Goal: Task Accomplishment & Management: Manage account settings

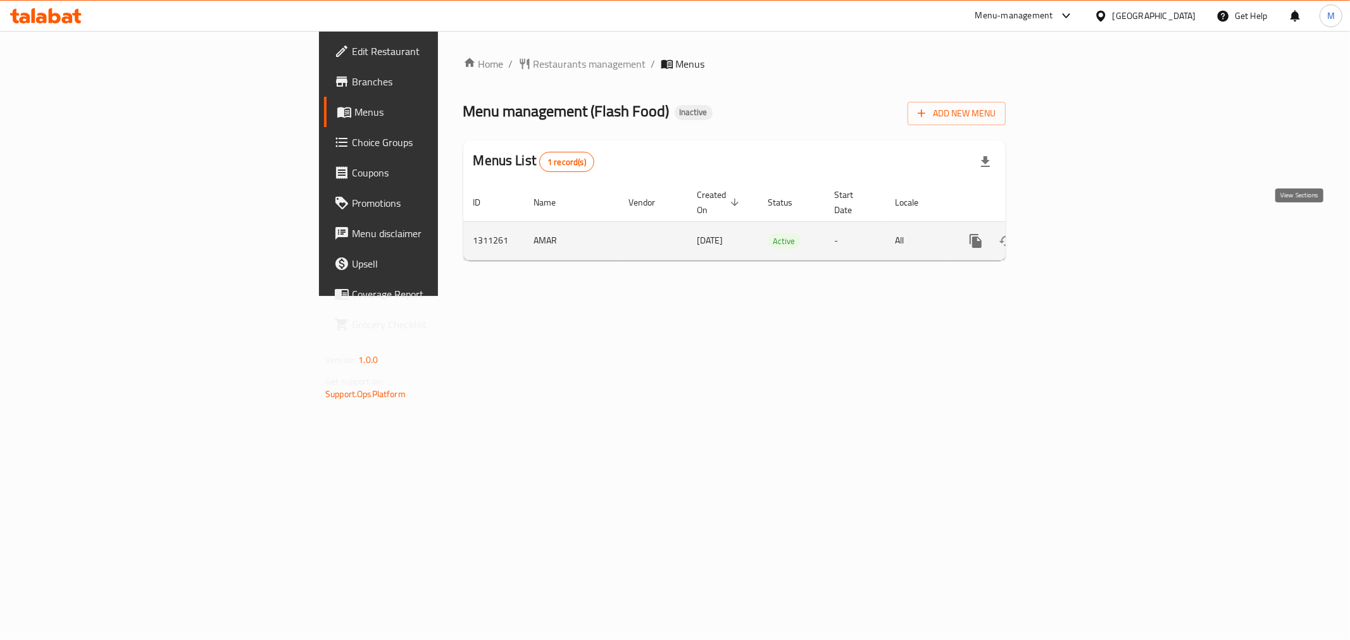
click at [1082, 232] on link "enhanced table" at bounding box center [1067, 241] width 30 height 30
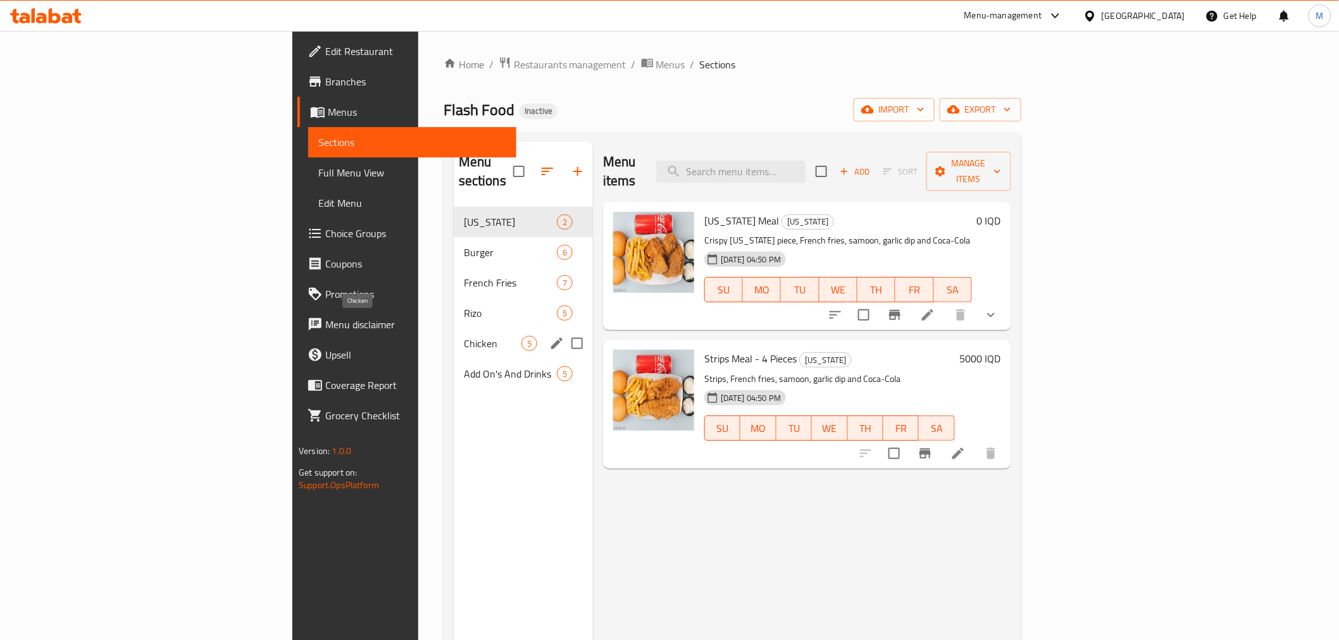
click at [464, 336] on span "Chicken" at bounding box center [493, 343] width 58 height 15
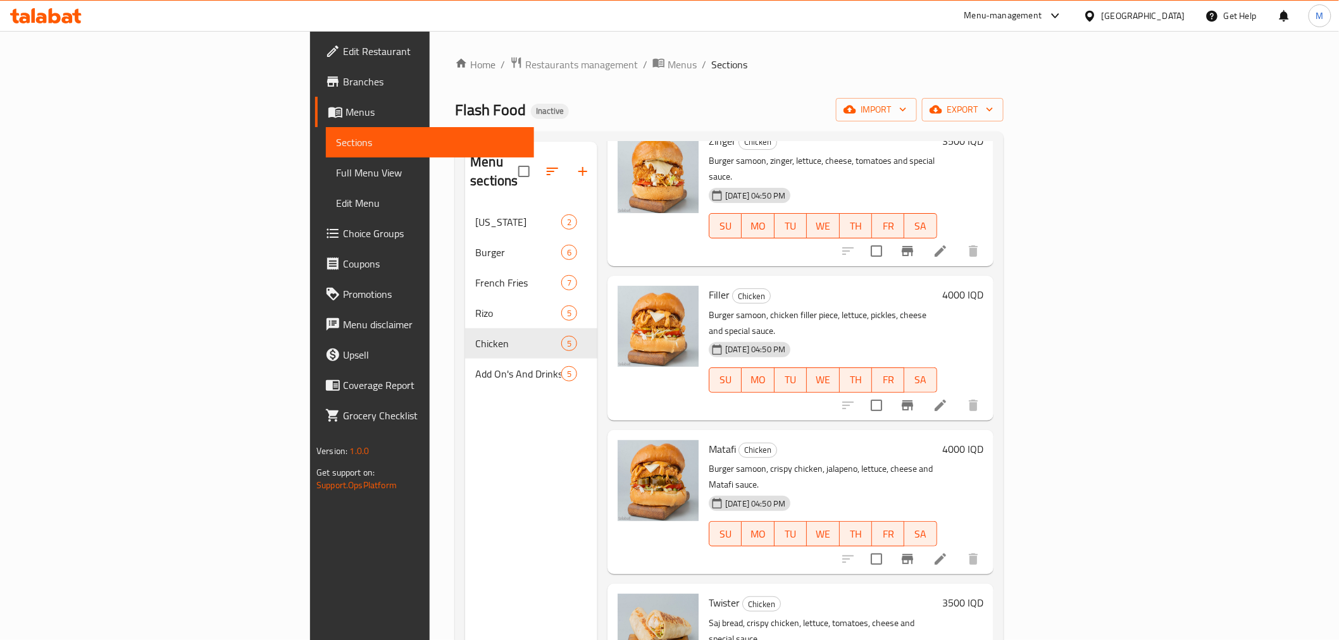
scroll to position [81, 0]
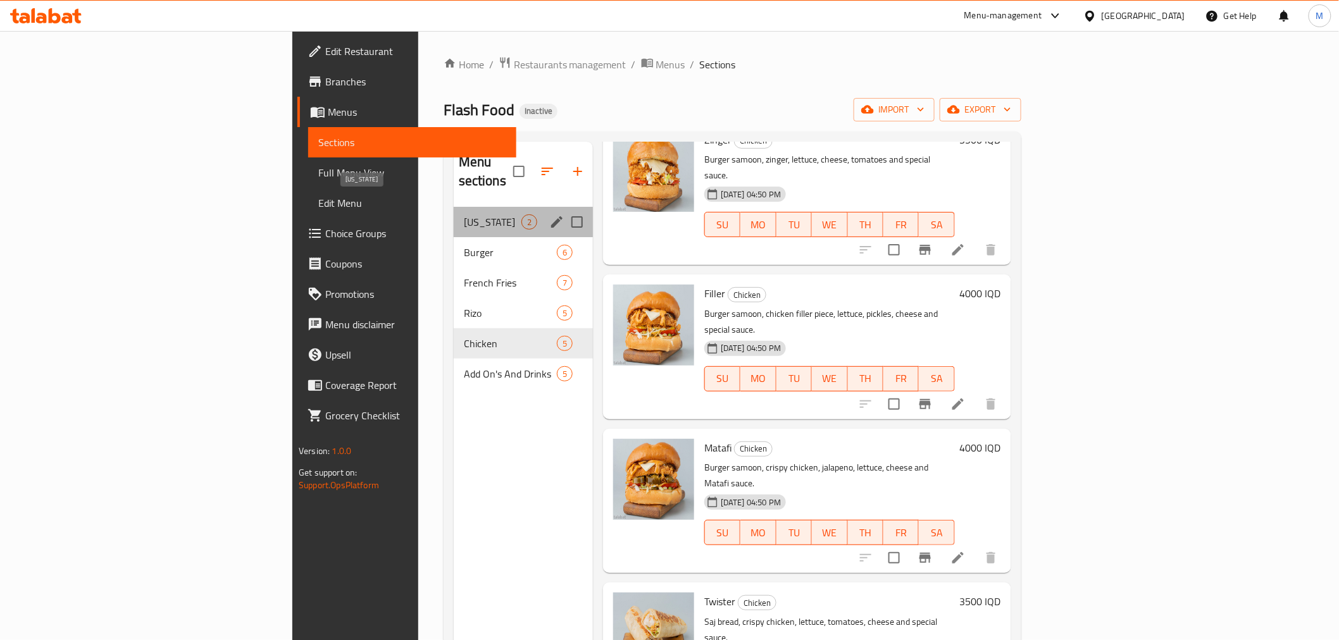
click at [464, 214] on span "[US_STATE]" at bounding box center [493, 221] width 58 height 15
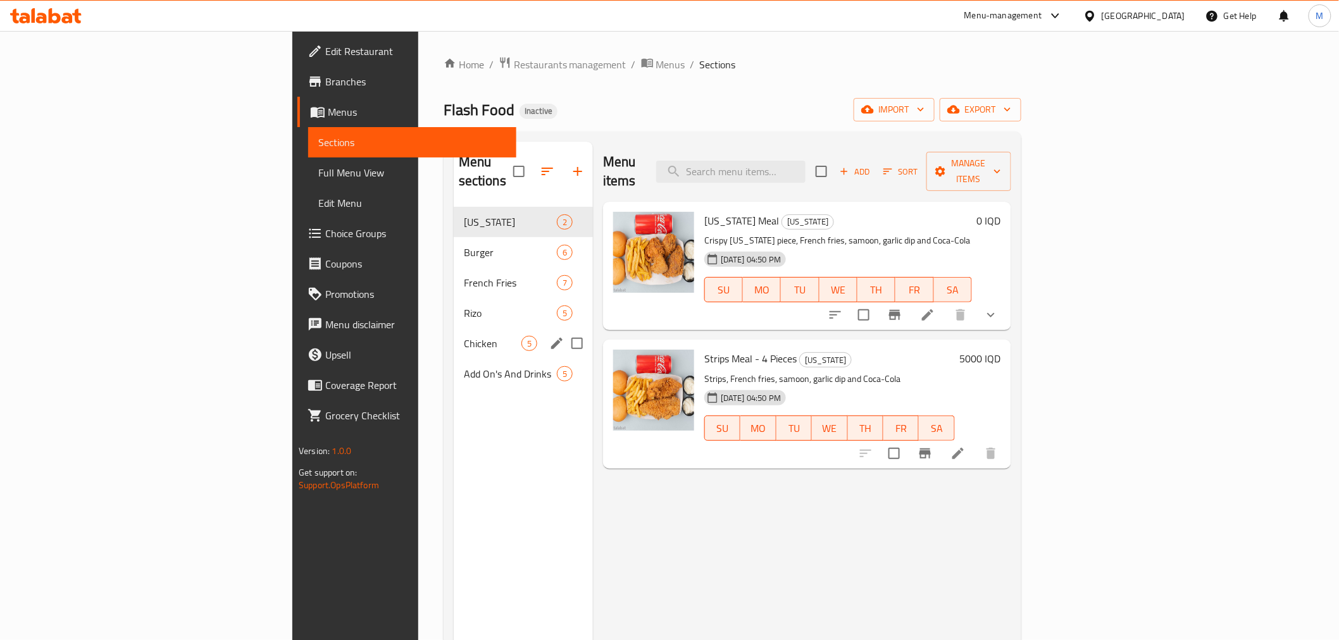
click at [454, 338] on div "Chicken 5" at bounding box center [523, 343] width 139 height 30
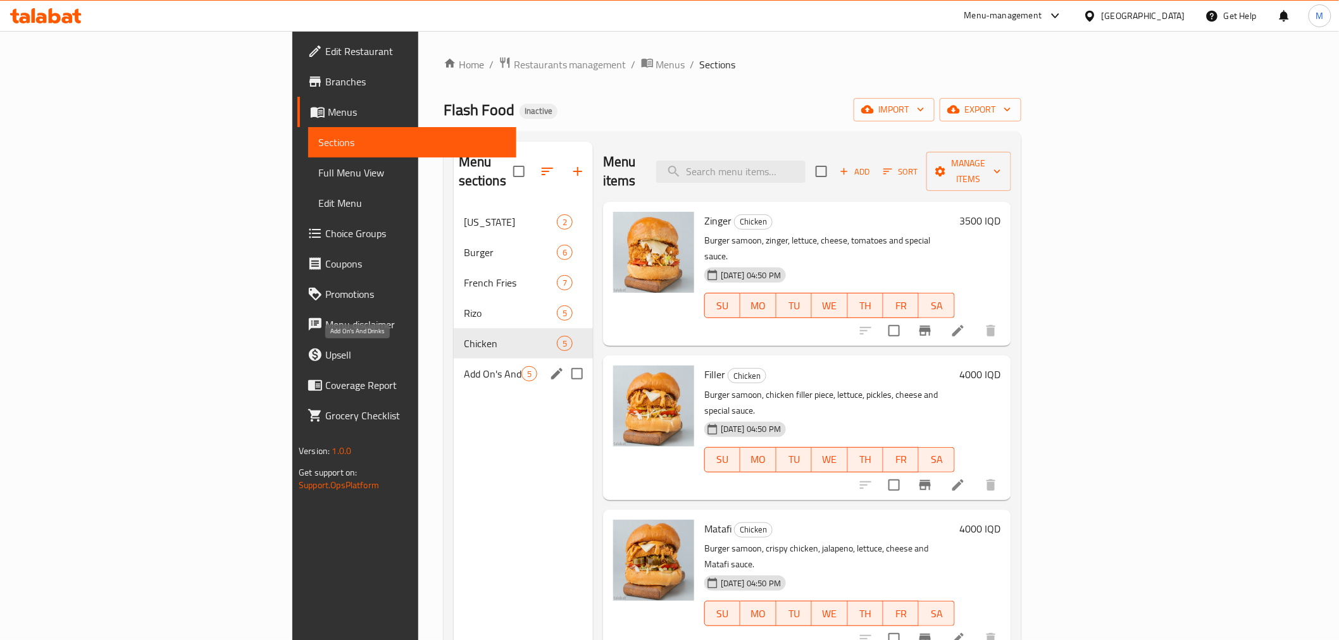
click at [464, 366] on span "Add On's And Drinks" at bounding box center [493, 373] width 58 height 15
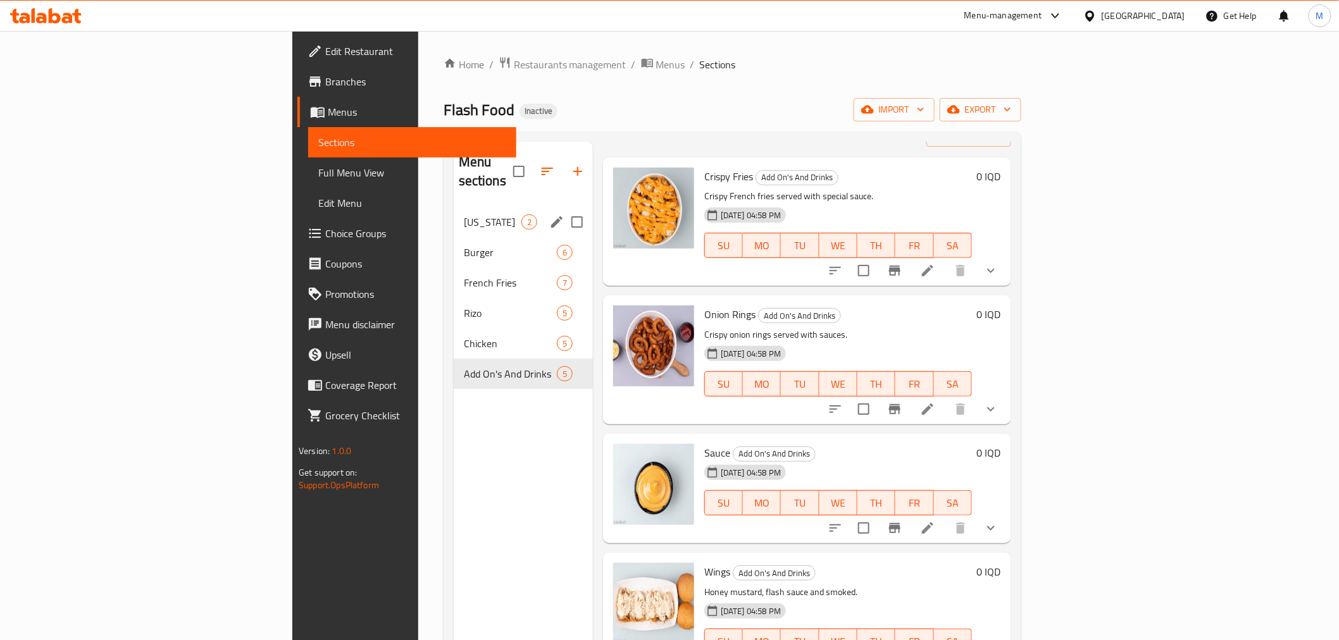
click at [454, 207] on div "[US_STATE] 2" at bounding box center [523, 222] width 139 height 30
